Goal: Transaction & Acquisition: Purchase product/service

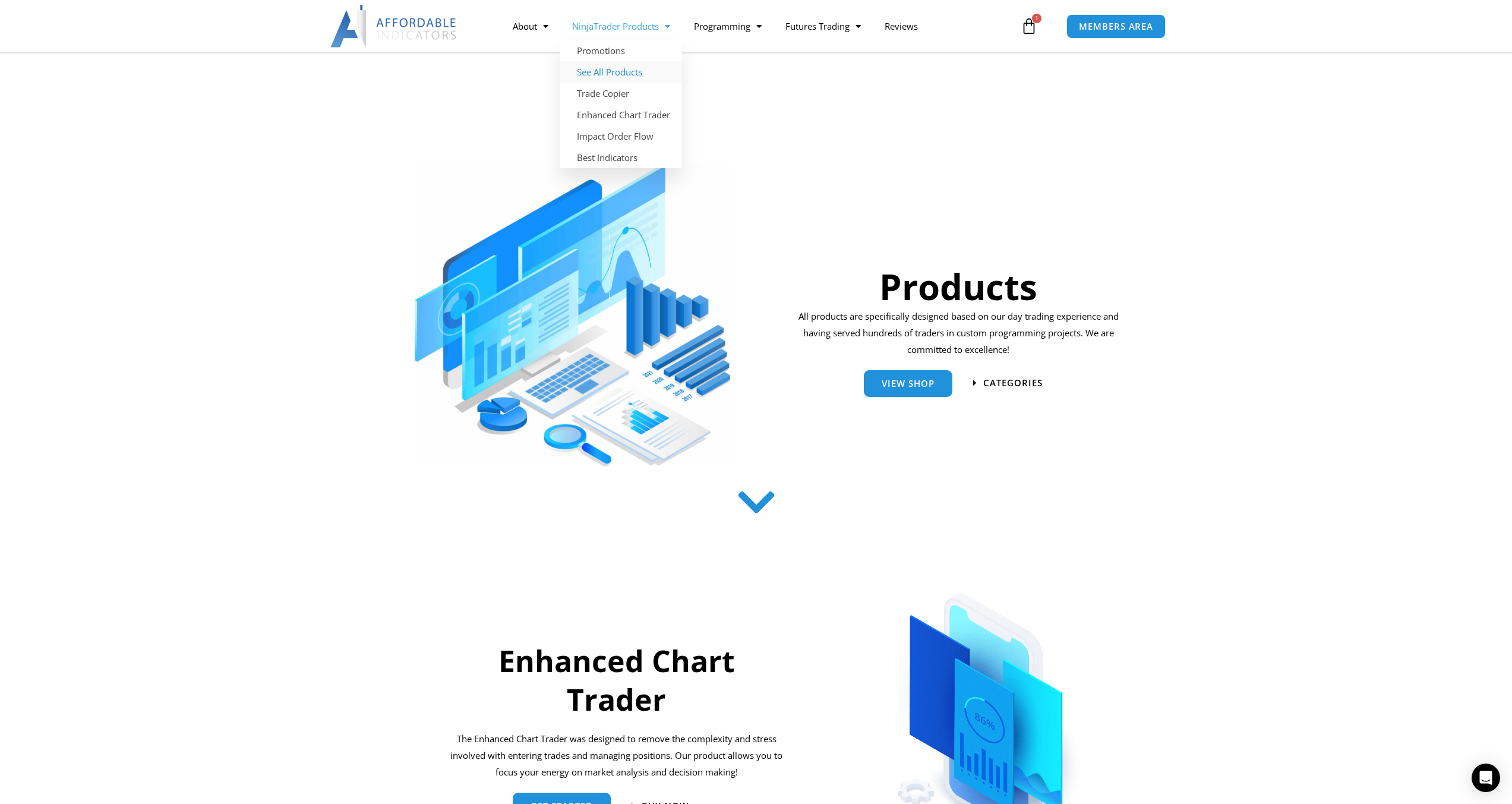
click at [635, 71] on link "See All Products" at bounding box center [621, 72] width 121 height 21
